Goal: Information Seeking & Learning: Learn about a topic

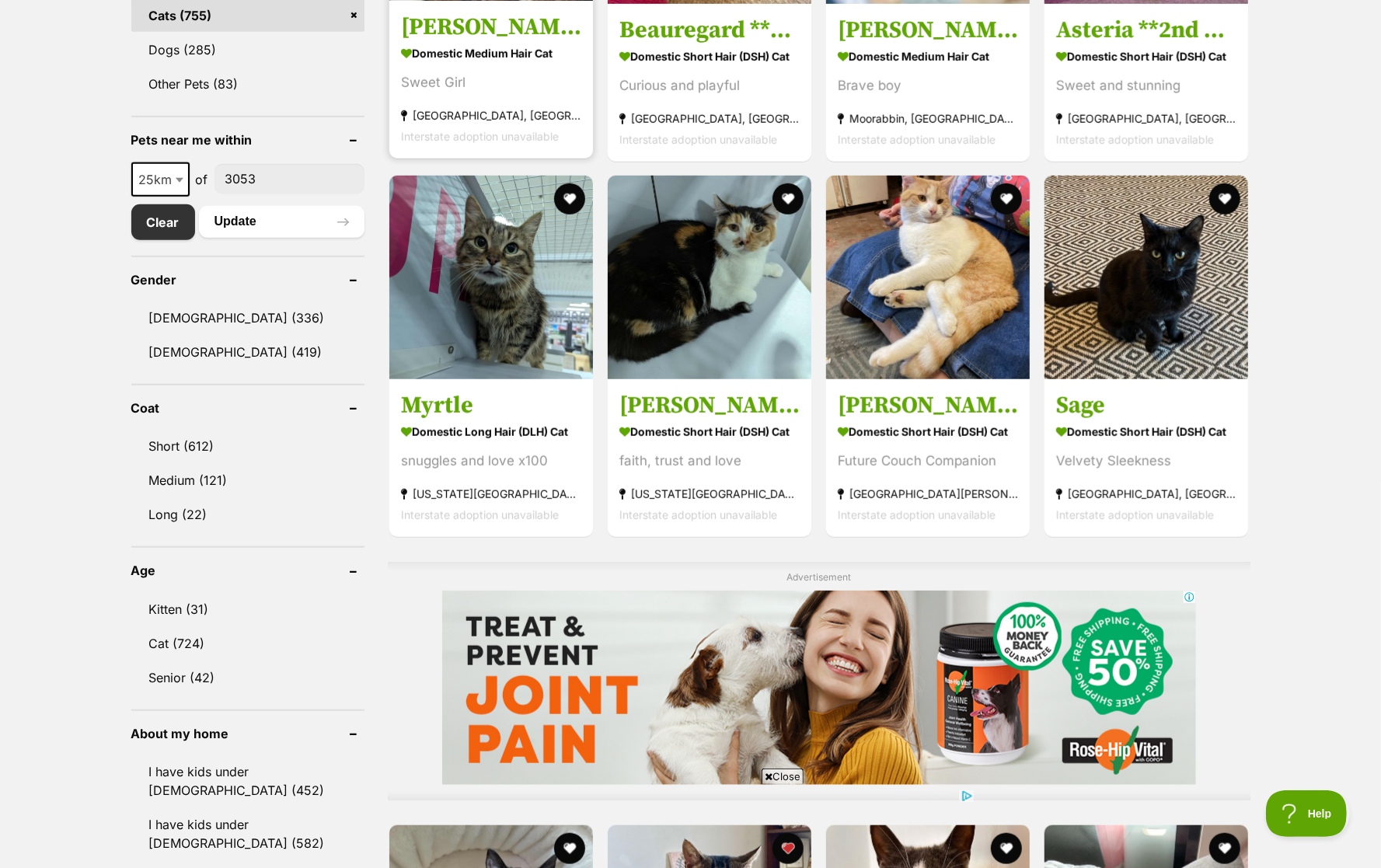
scroll to position [706, 0]
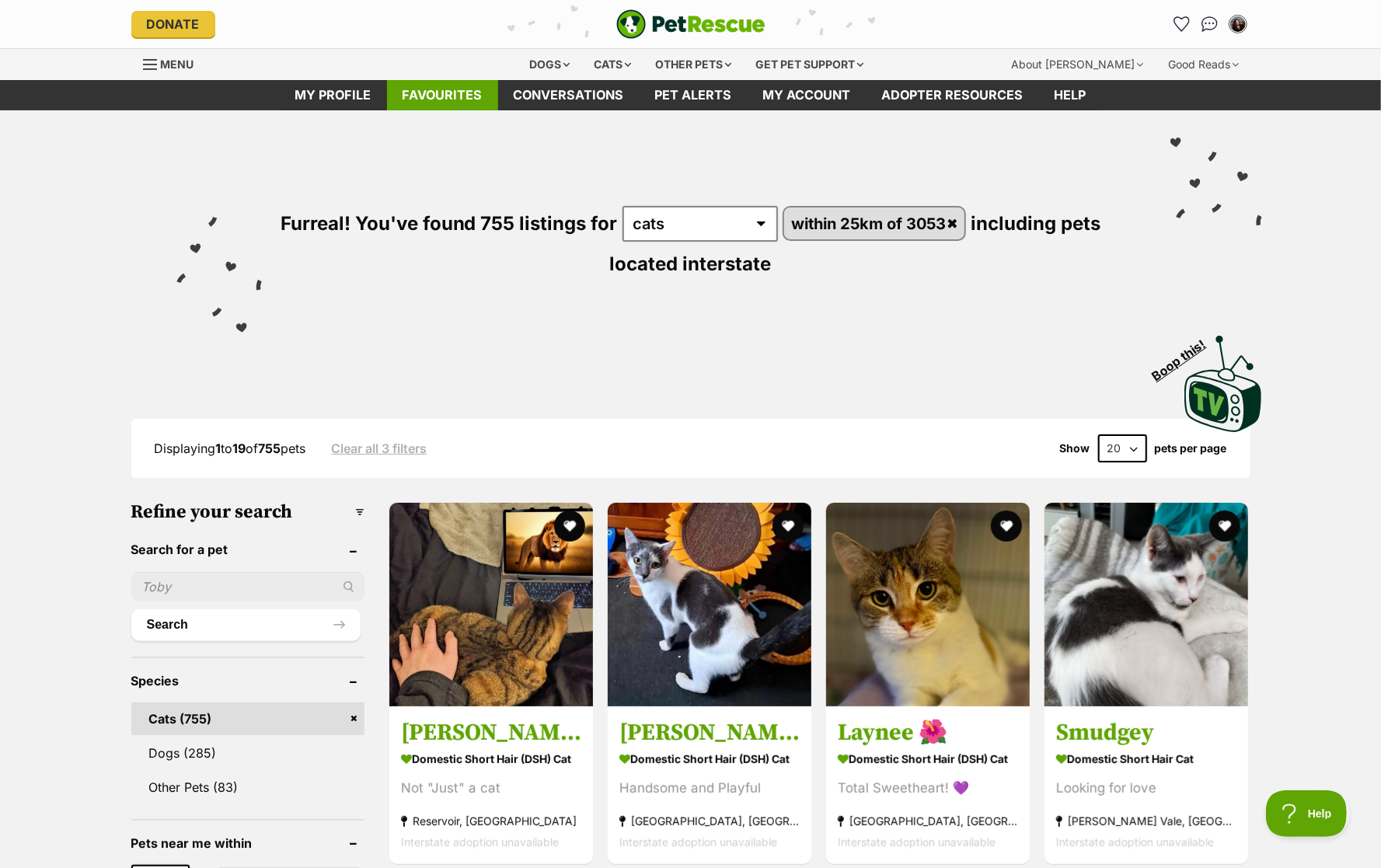
click at [449, 95] on link "Favourites" at bounding box center [442, 95] width 111 height 30
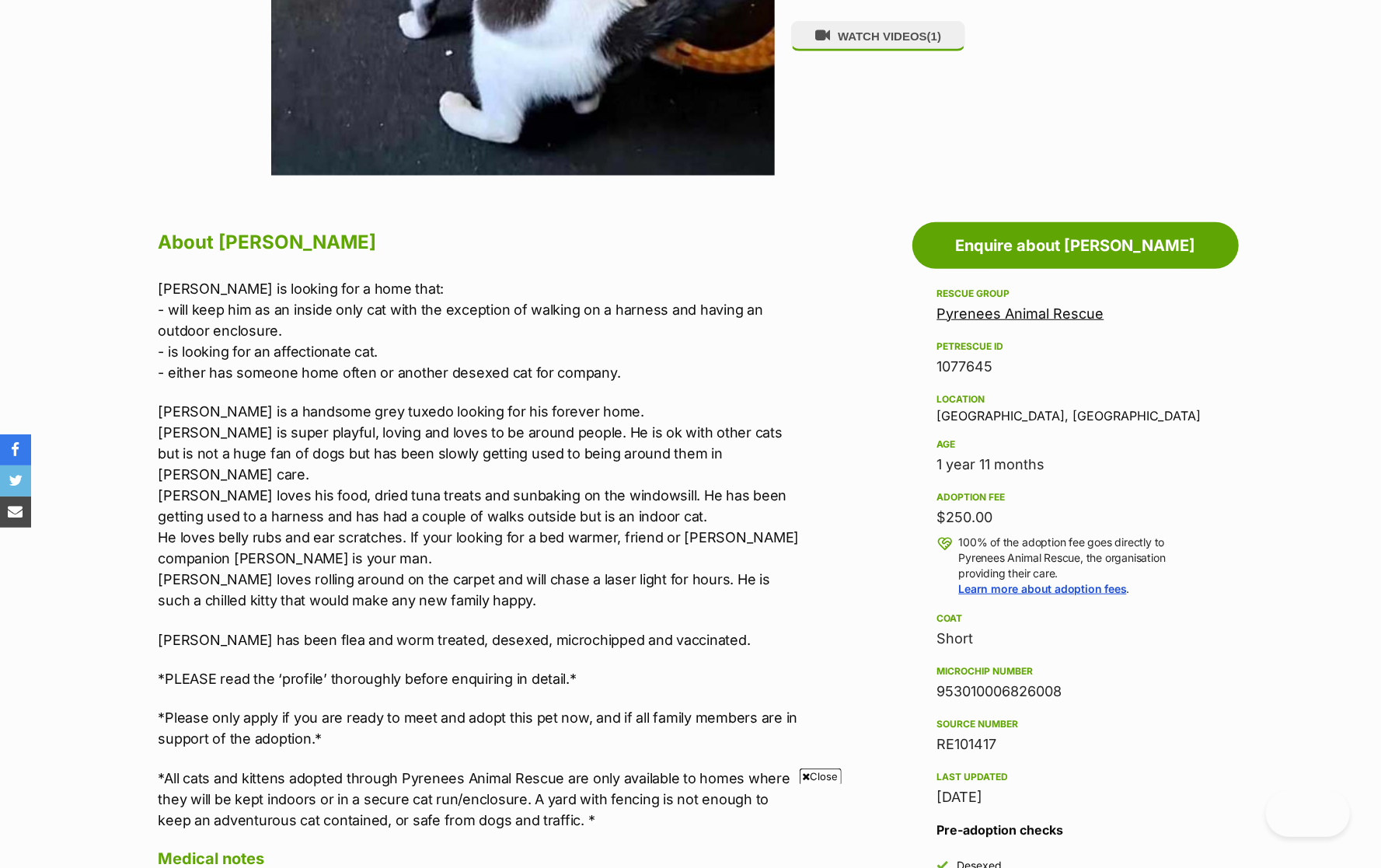
scroll to position [651, 0]
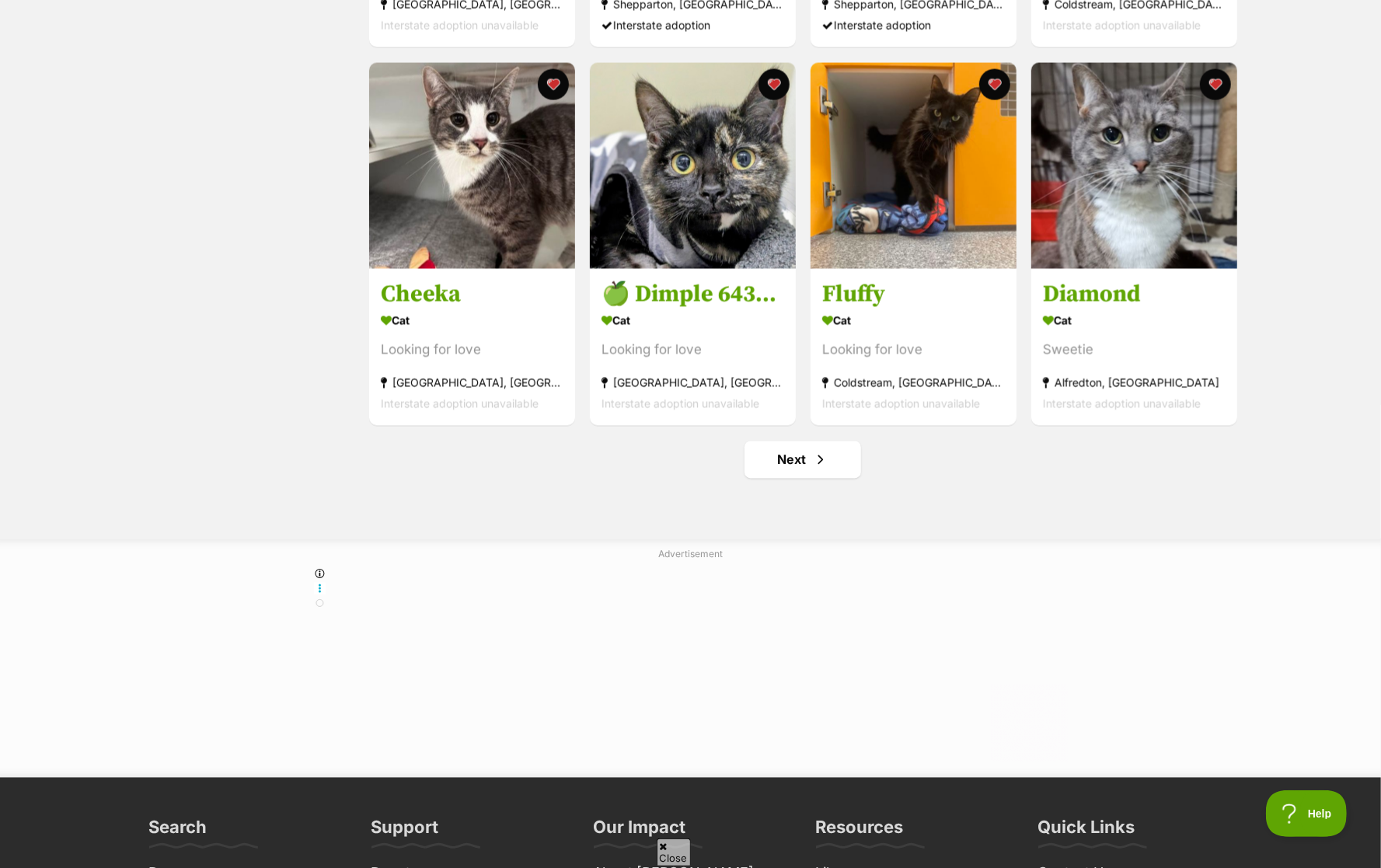
scroll to position [1771, 0]
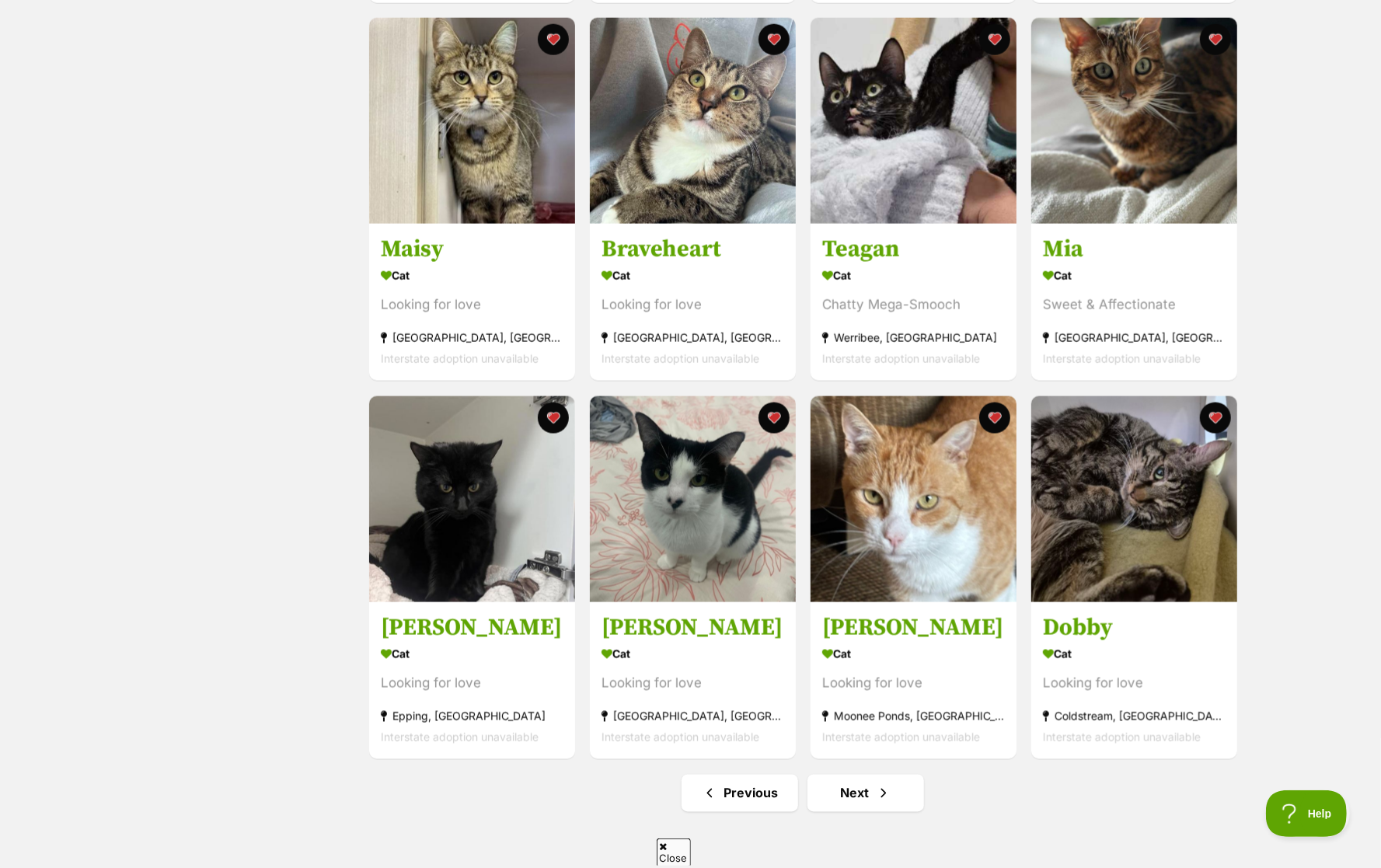
scroll to position [1544, 0]
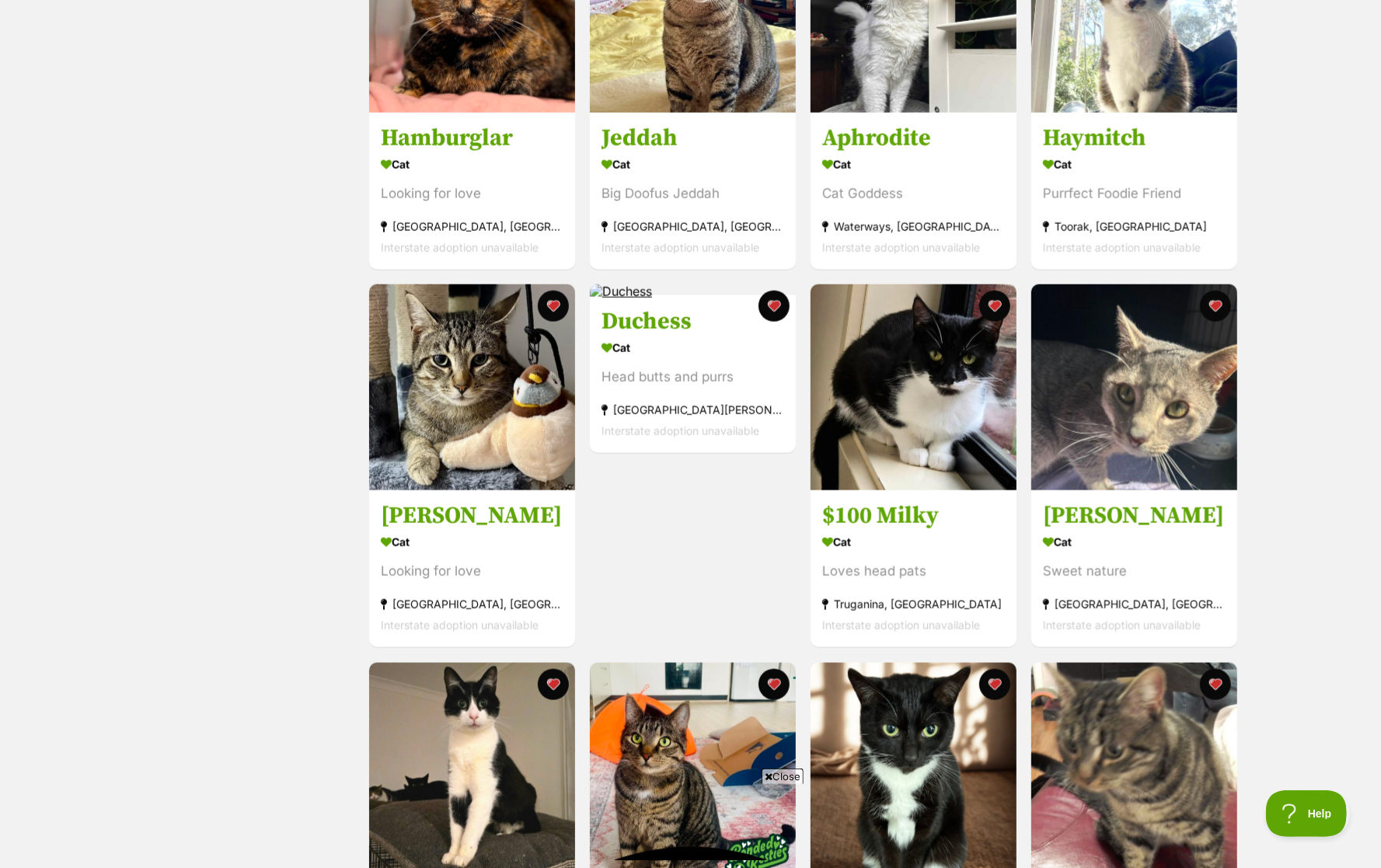
scroll to position [1627, 0]
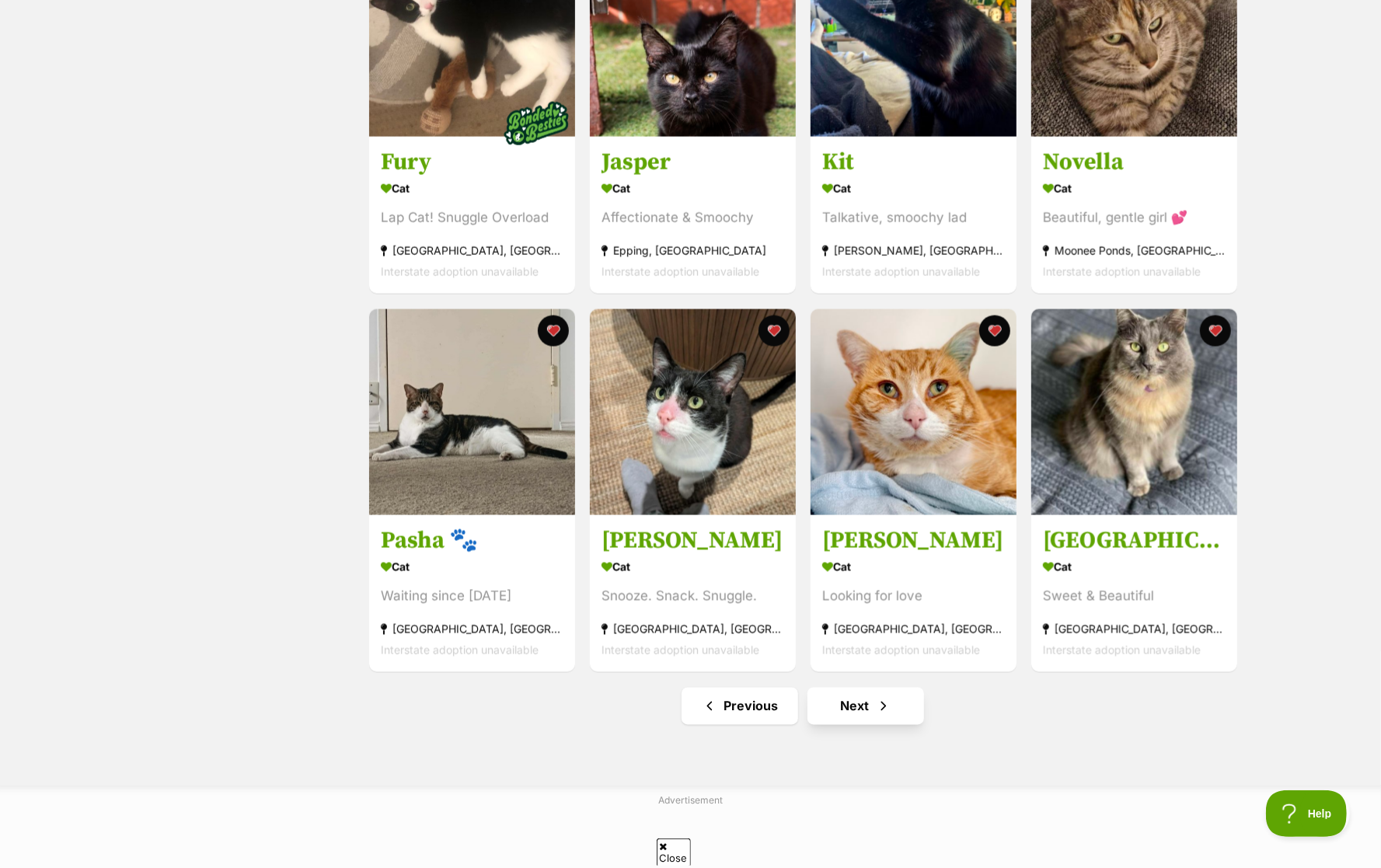
click at [913, 706] on link "Next" at bounding box center [866, 706] width 117 height 37
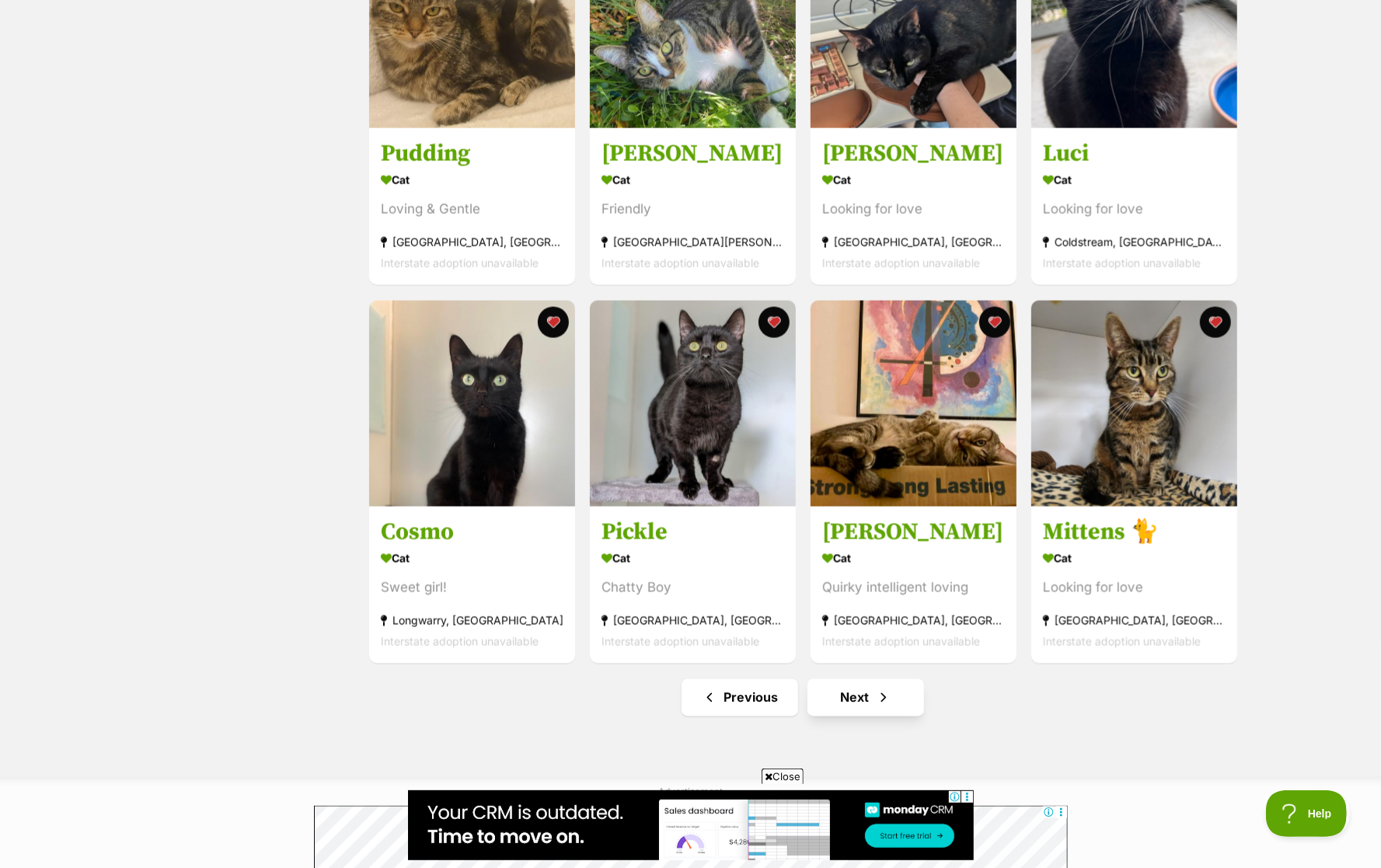
click at [872, 700] on link "Next" at bounding box center [866, 698] width 117 height 37
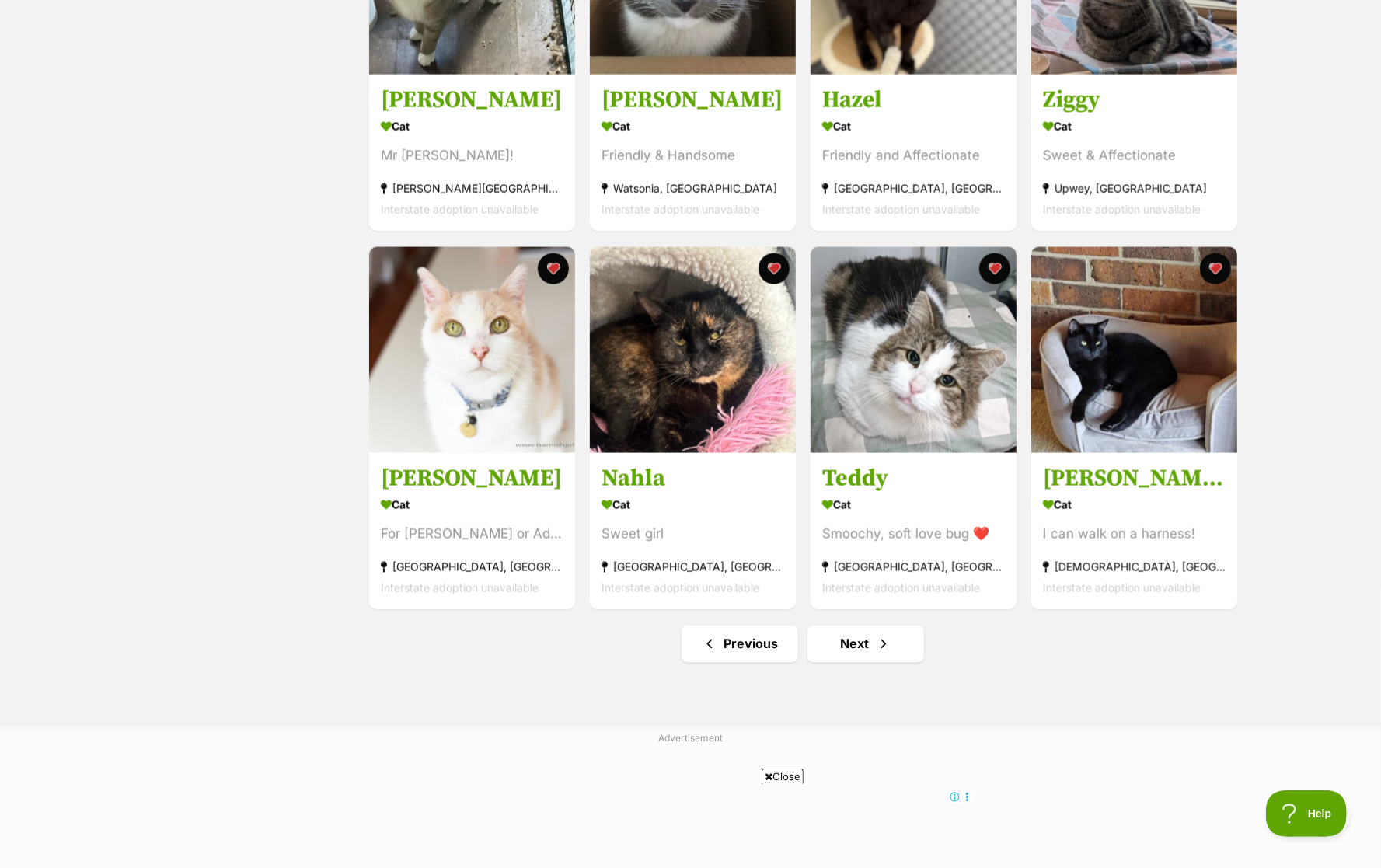
scroll to position [1596, 0]
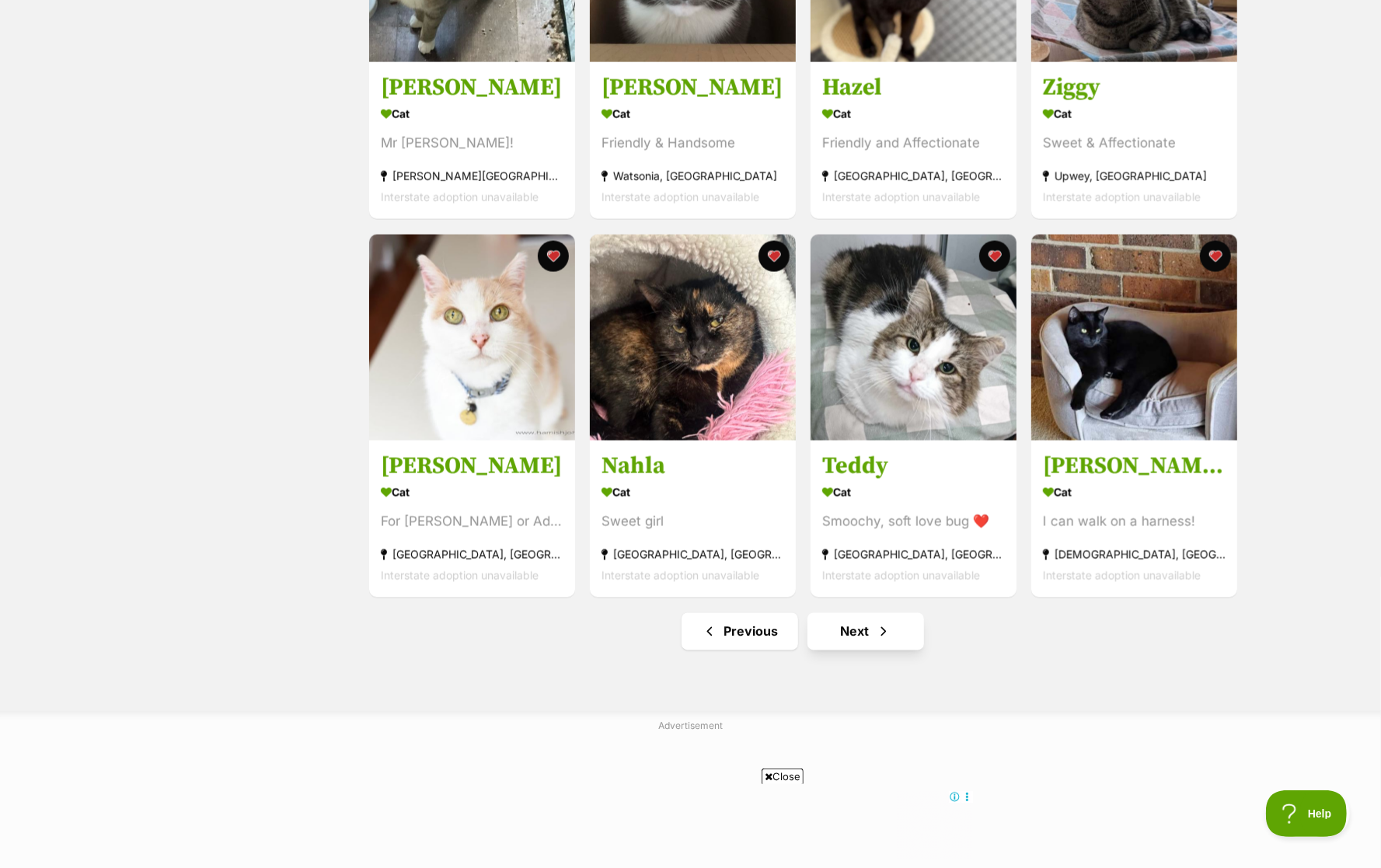
click at [881, 636] on span "Next page" at bounding box center [883, 632] width 15 height 19
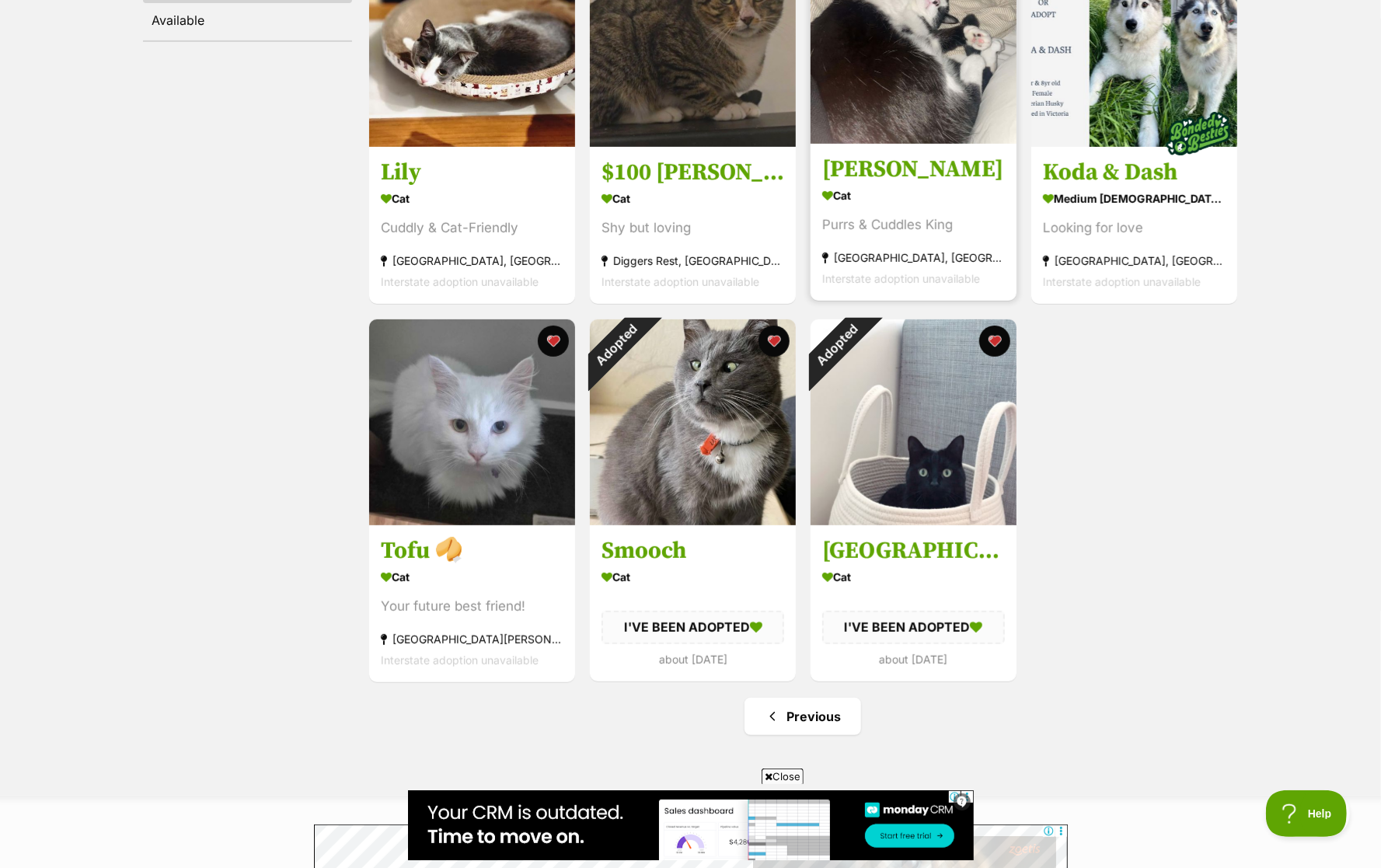
scroll to position [386, 0]
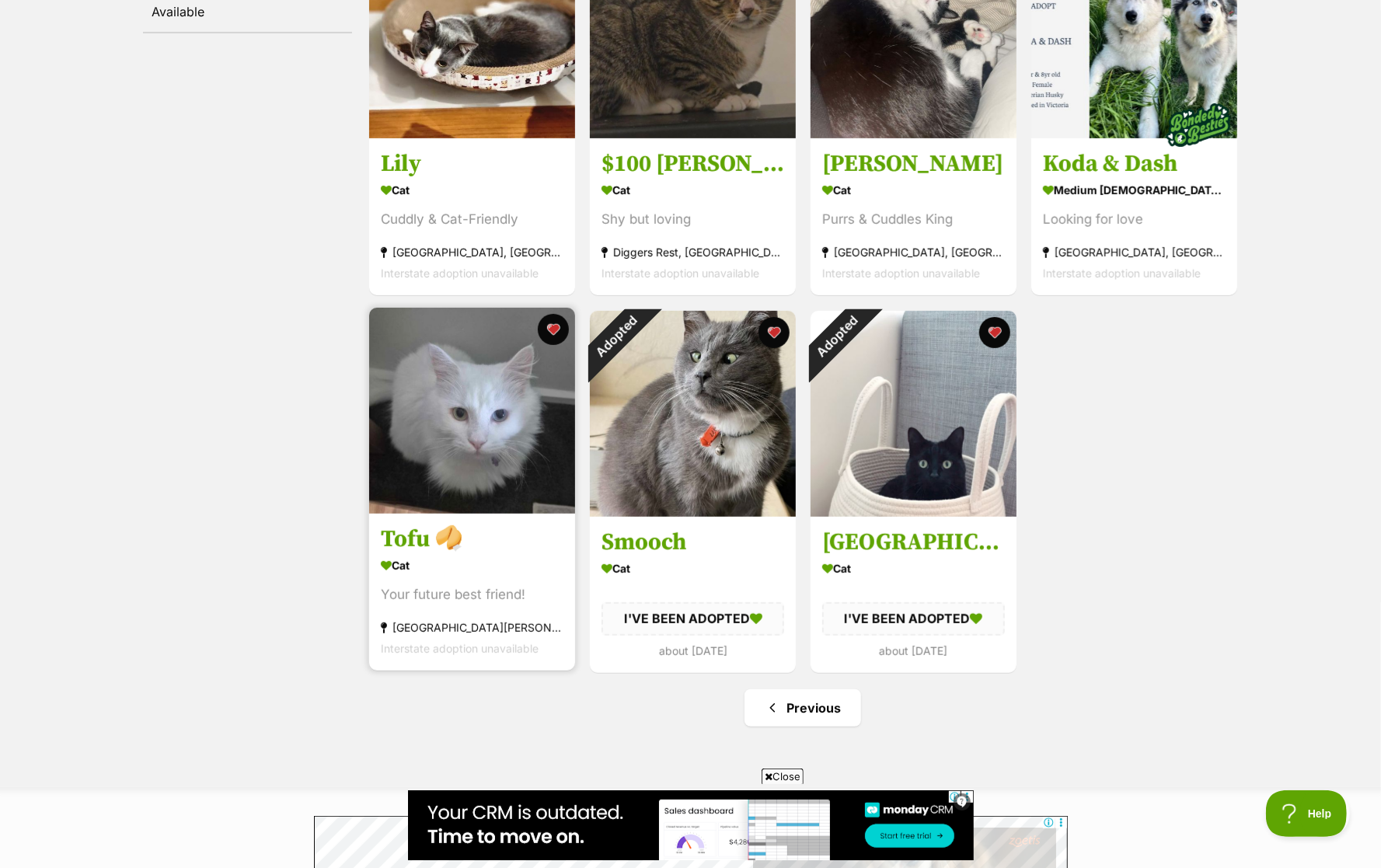
click at [410, 494] on img at bounding box center [473, 411] width 206 height 206
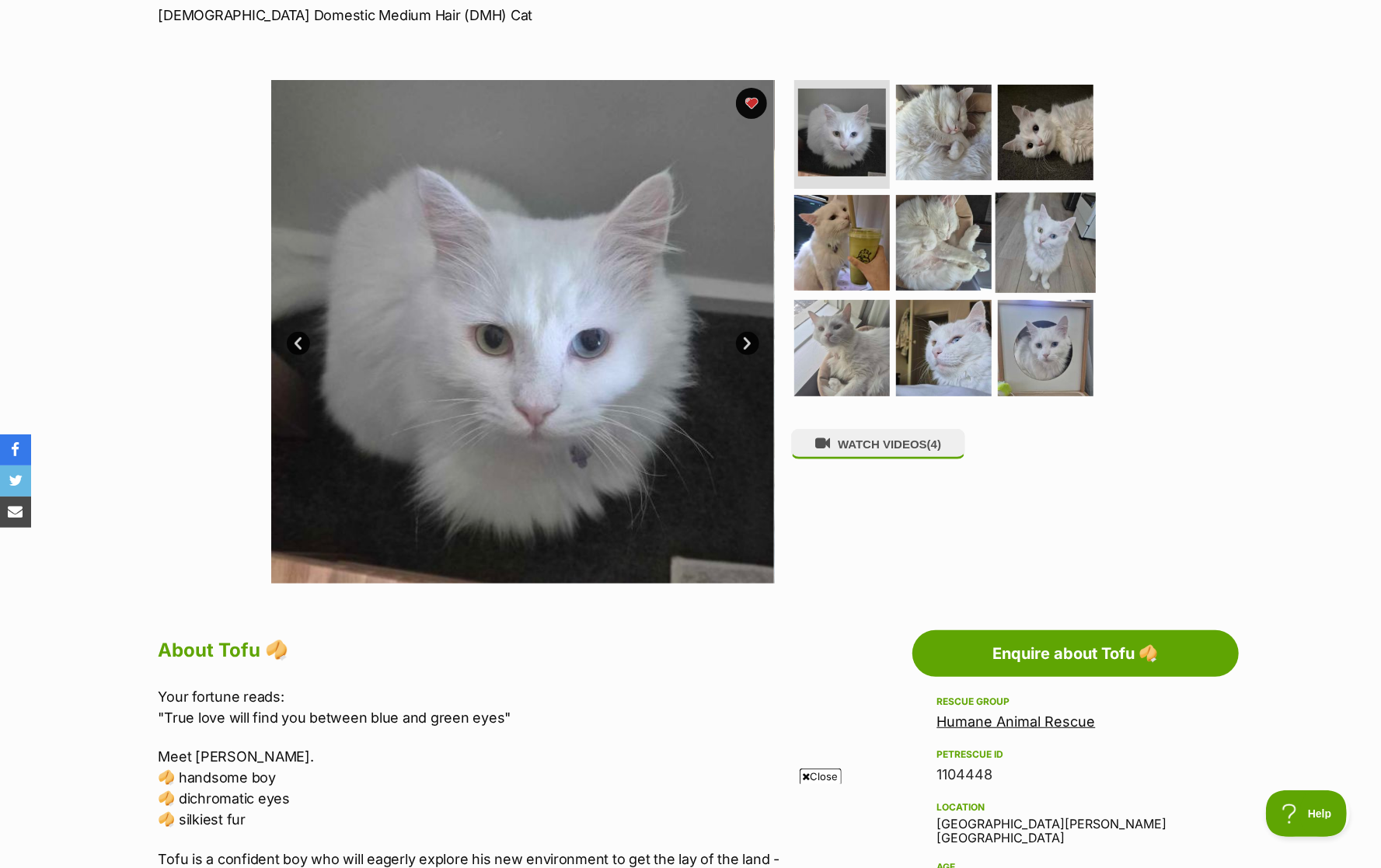
scroll to position [175, 0]
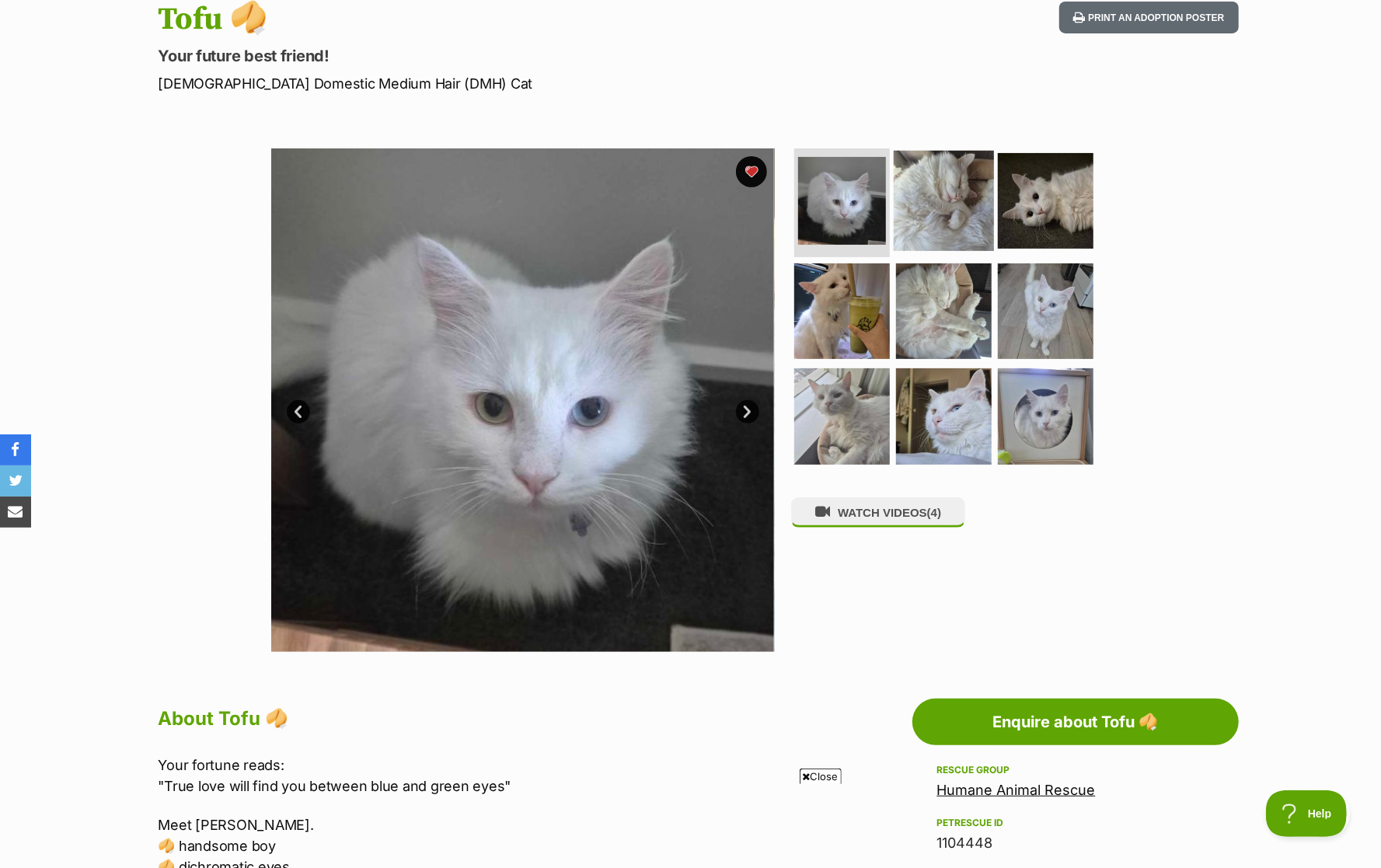
click at [973, 229] on img at bounding box center [943, 201] width 100 height 100
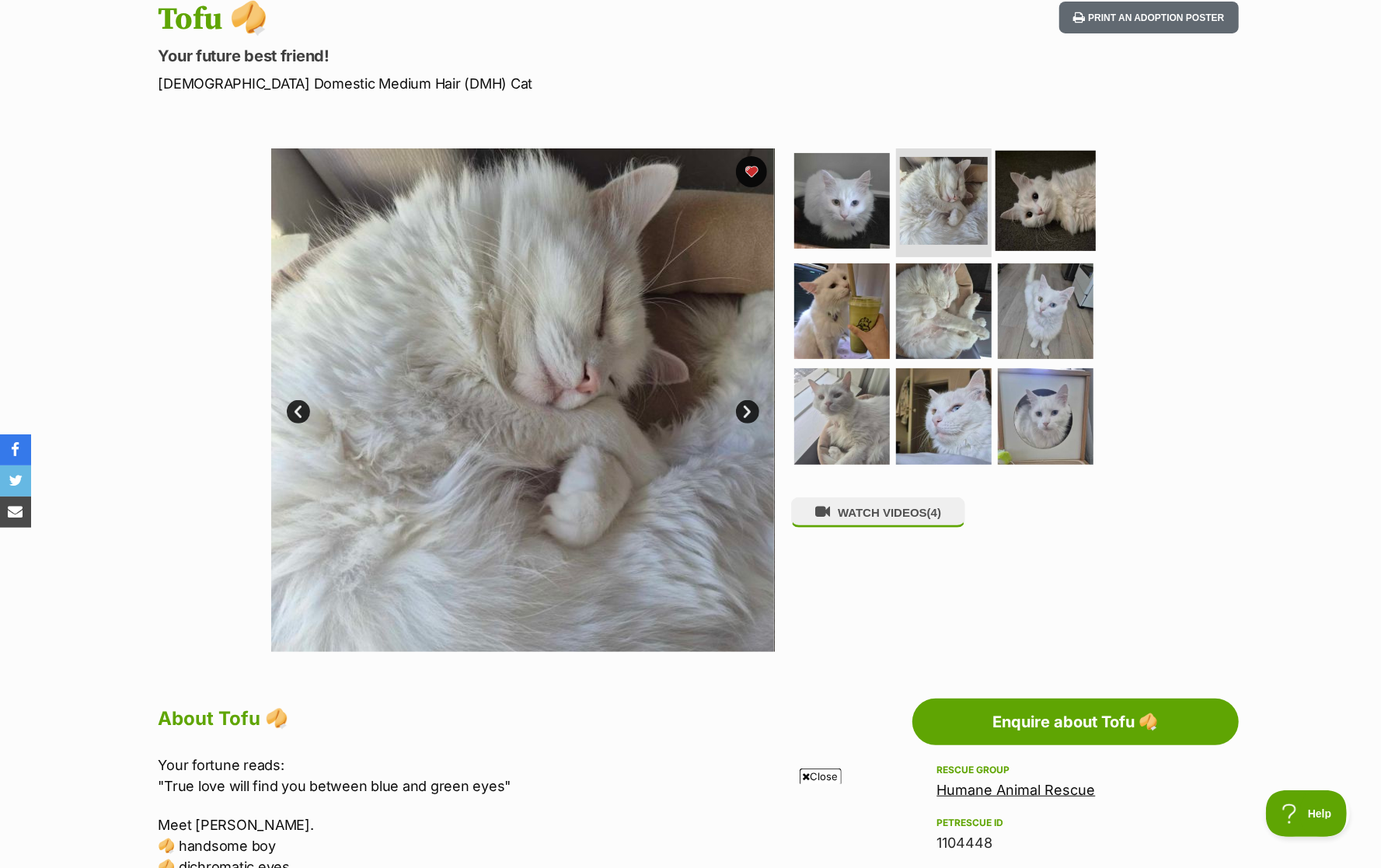
click at [1029, 219] on img at bounding box center [1045, 201] width 100 height 100
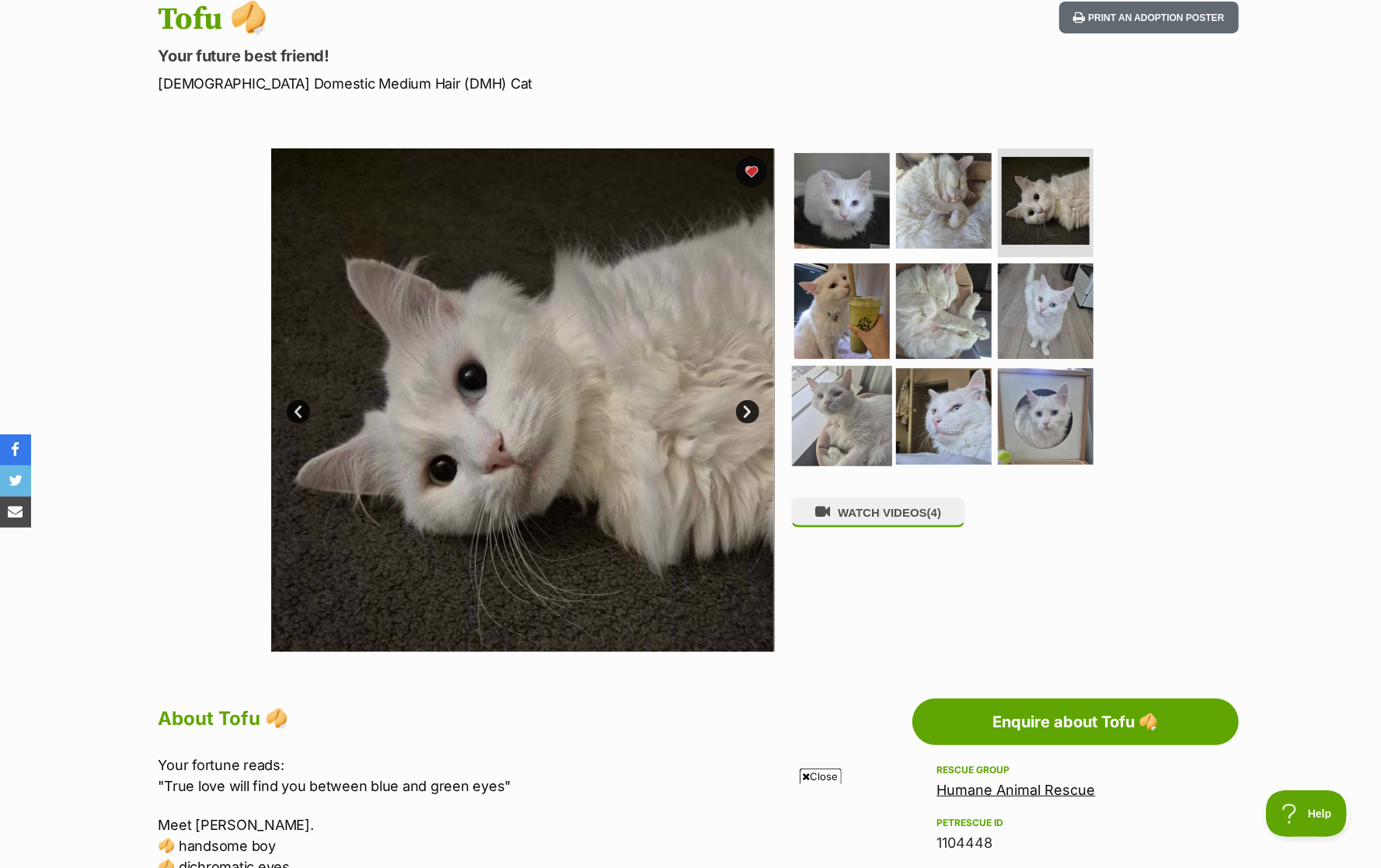
click at [857, 406] on img at bounding box center [841, 416] width 100 height 100
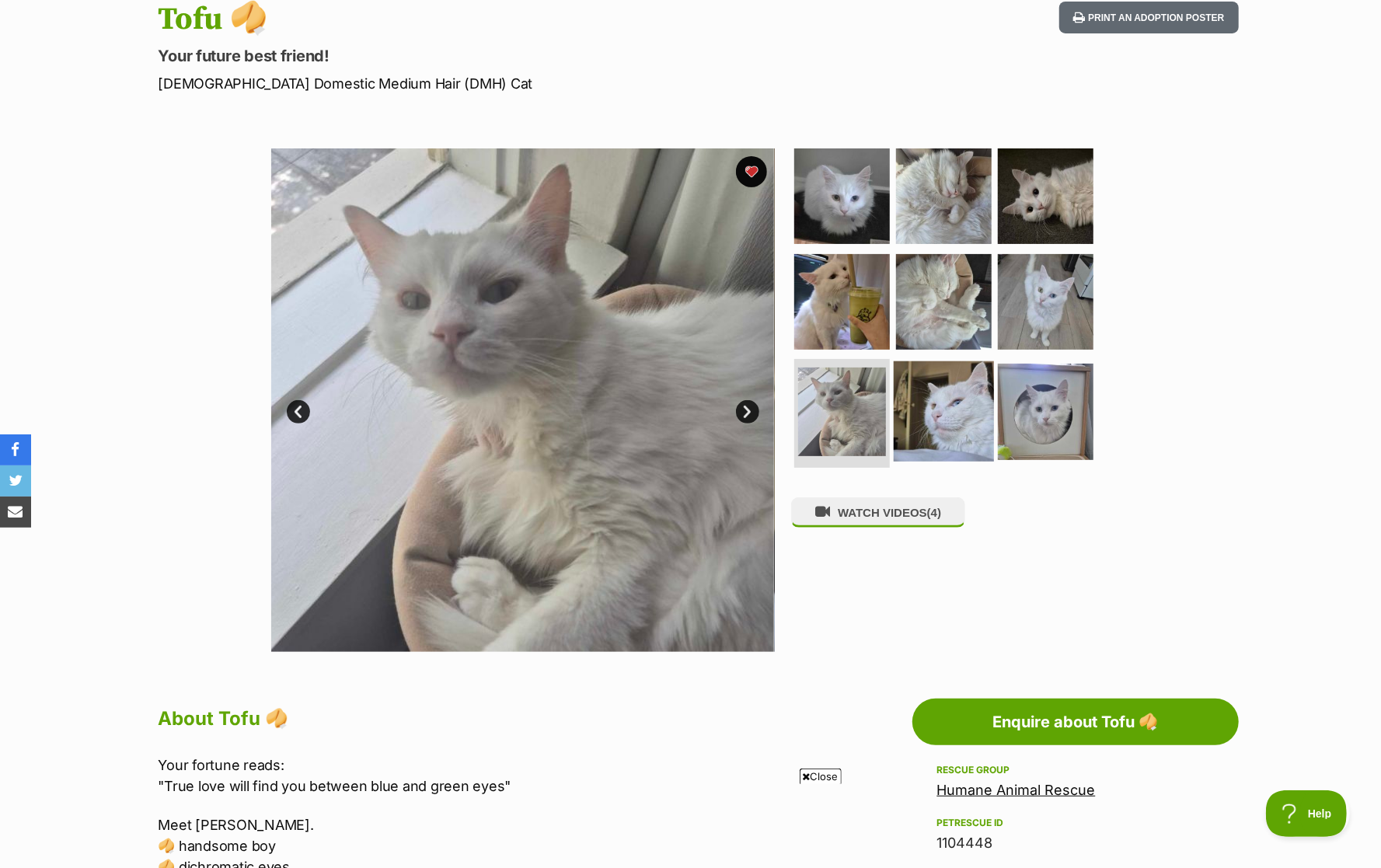
click at [940, 415] on img at bounding box center [943, 411] width 100 height 100
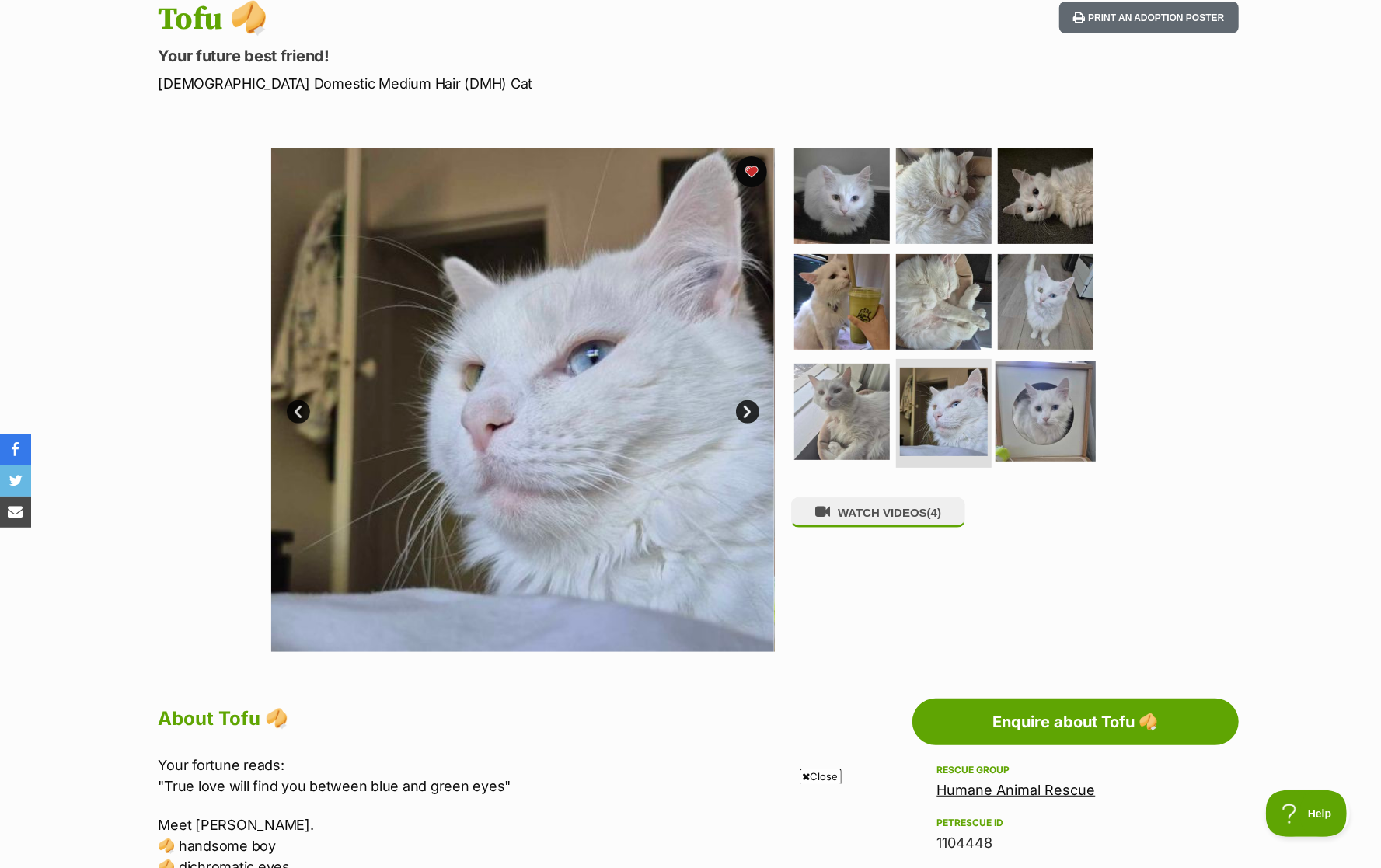
click at [1021, 438] on img at bounding box center [1045, 411] width 100 height 100
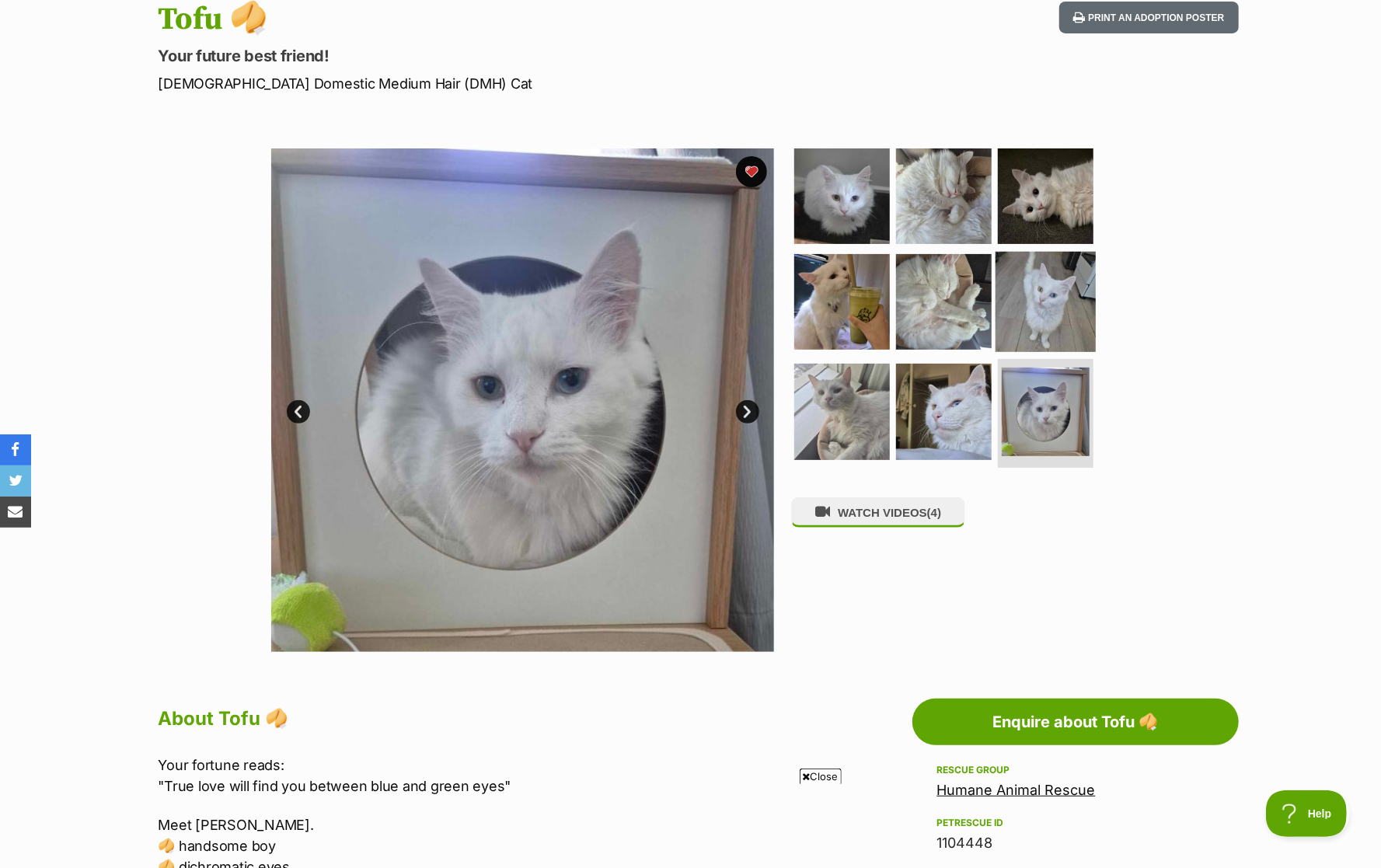
click at [1051, 307] on img at bounding box center [1045, 300] width 100 height 100
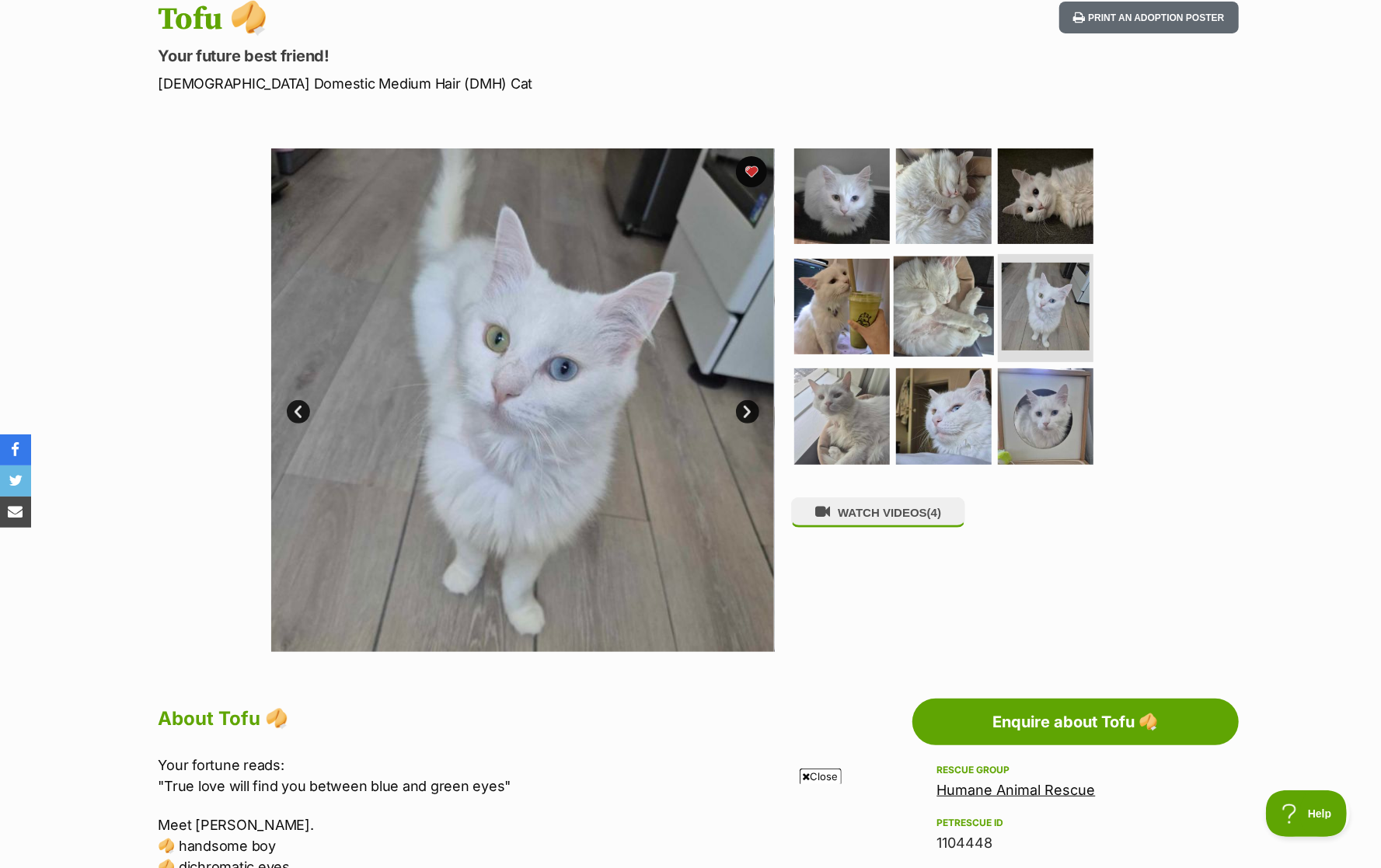
click at [939, 315] on img at bounding box center [943, 305] width 100 height 100
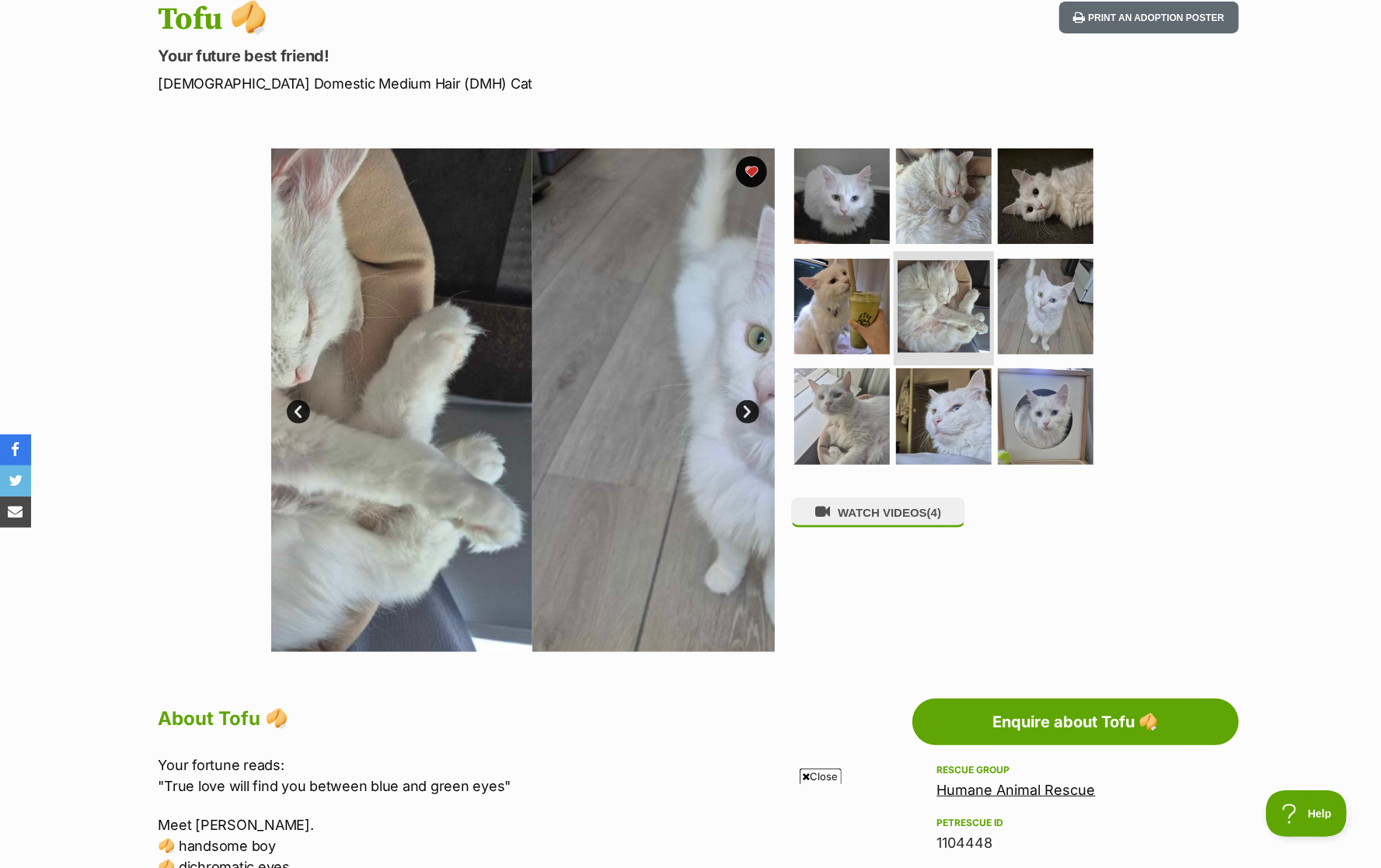
scroll to position [0, 0]
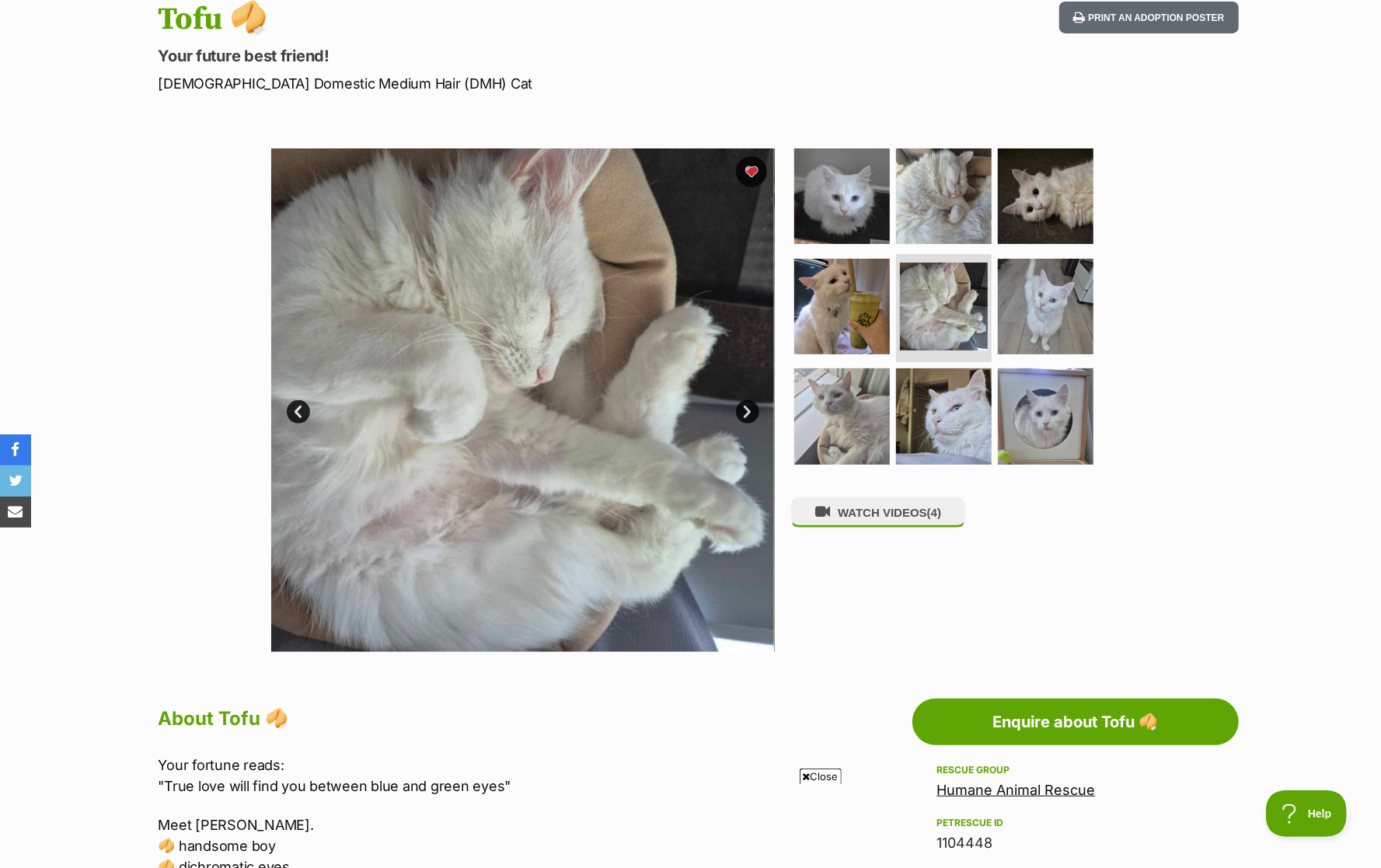
click at [791, 304] on ul at bounding box center [950, 311] width 318 height 326
click at [835, 303] on img at bounding box center [841, 305] width 100 height 100
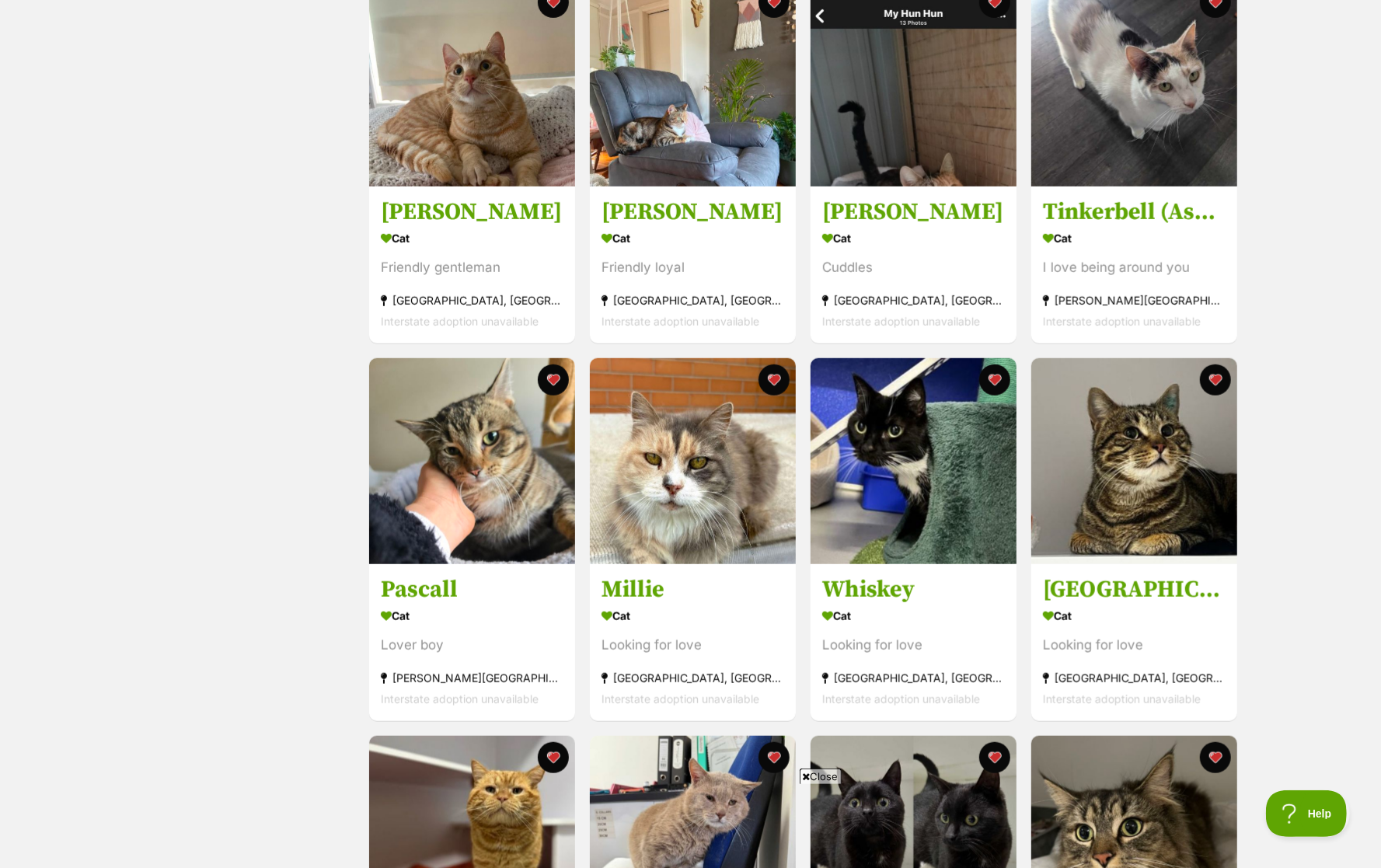
scroll to position [729, 0]
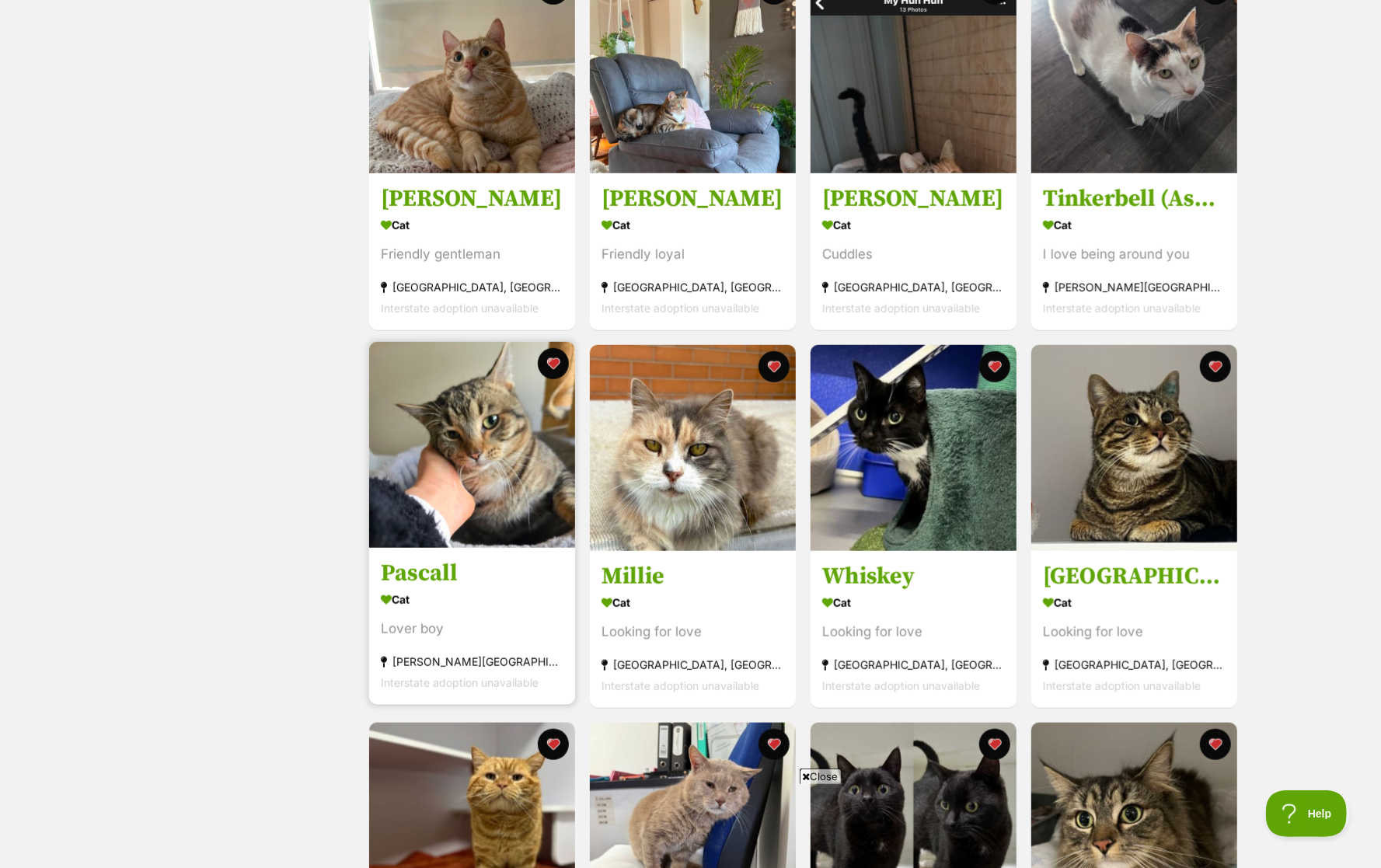
click at [464, 464] on img at bounding box center [473, 445] width 206 height 206
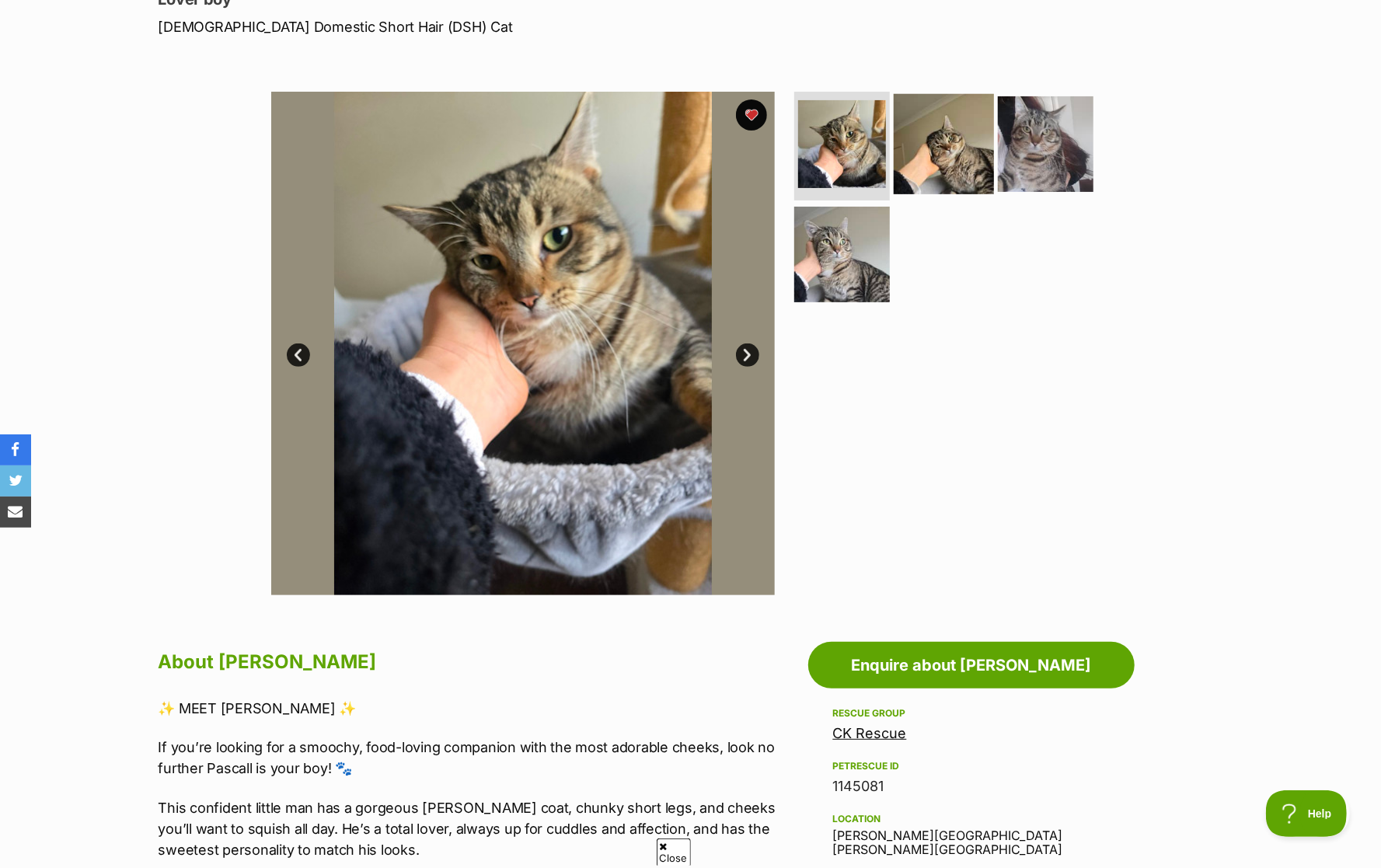
click at [900, 137] on img at bounding box center [943, 144] width 100 height 100
